Goal: Navigation & Orientation: Find specific page/section

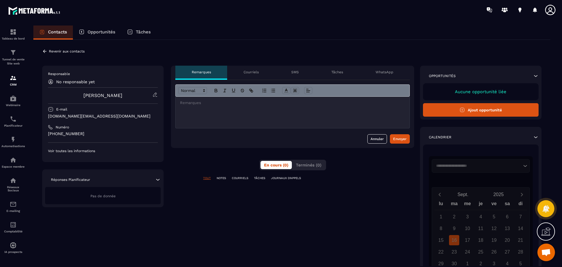
scroll to position [131, 0]
click at [255, 74] on p "Courriels" at bounding box center [251, 72] width 15 height 5
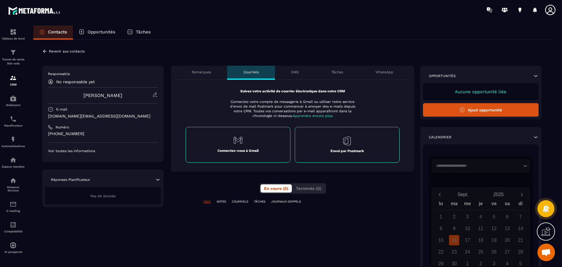
click at [294, 73] on p "SMS" at bounding box center [295, 72] width 8 height 5
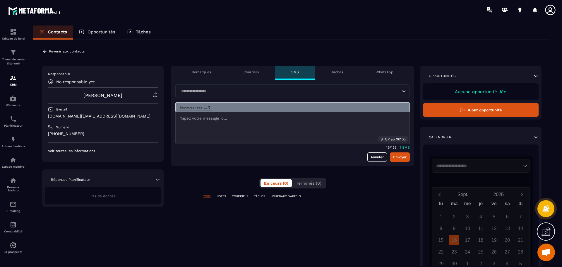
click at [96, 32] on p "Opportunités" at bounding box center [102, 31] width 28 height 5
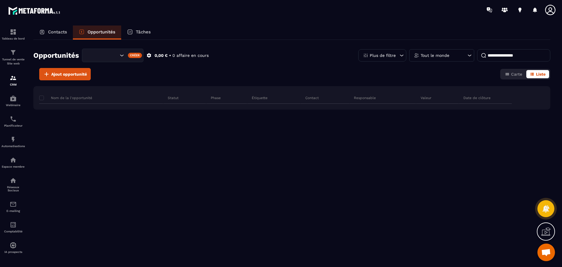
click at [61, 32] on p "Contacts" at bounding box center [57, 31] width 19 height 5
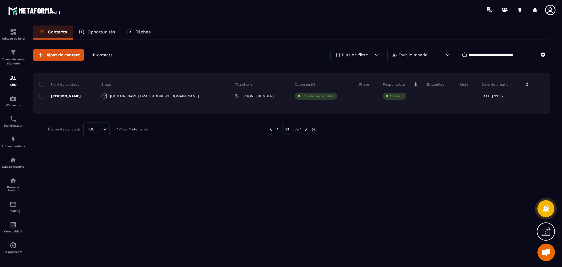
click at [376, 54] on icon at bounding box center [377, 55] width 6 height 6
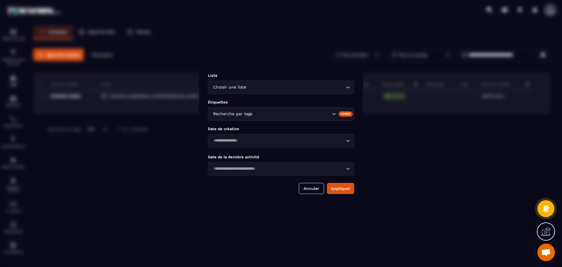
click at [346, 87] on icon "Search for option" at bounding box center [348, 87] width 6 height 6
click at [412, 163] on div "Modal window" at bounding box center [281, 133] width 562 height 267
click at [305, 187] on button "Annuler" at bounding box center [311, 188] width 25 height 11
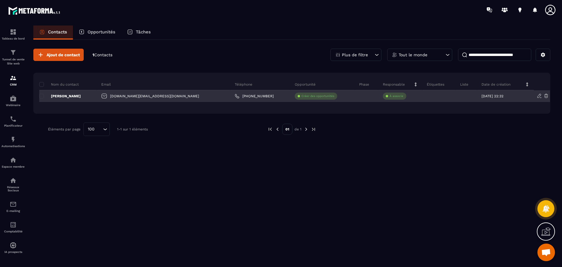
click at [56, 96] on p "[PERSON_NAME]" at bounding box center [60, 96] width 42 height 5
